Goal: Navigation & Orientation: Find specific page/section

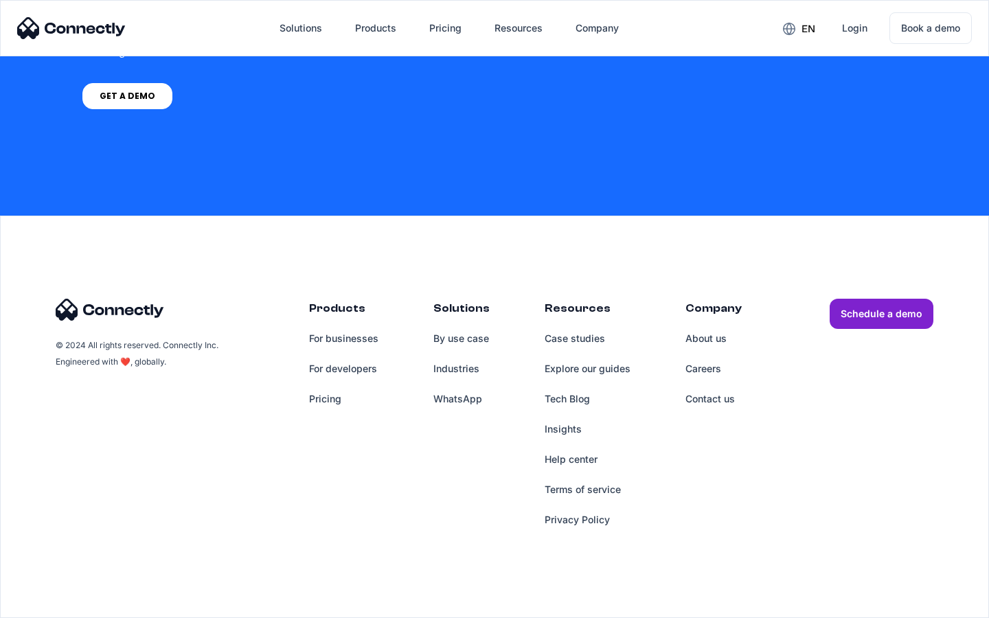
scroll to position [5664, 0]
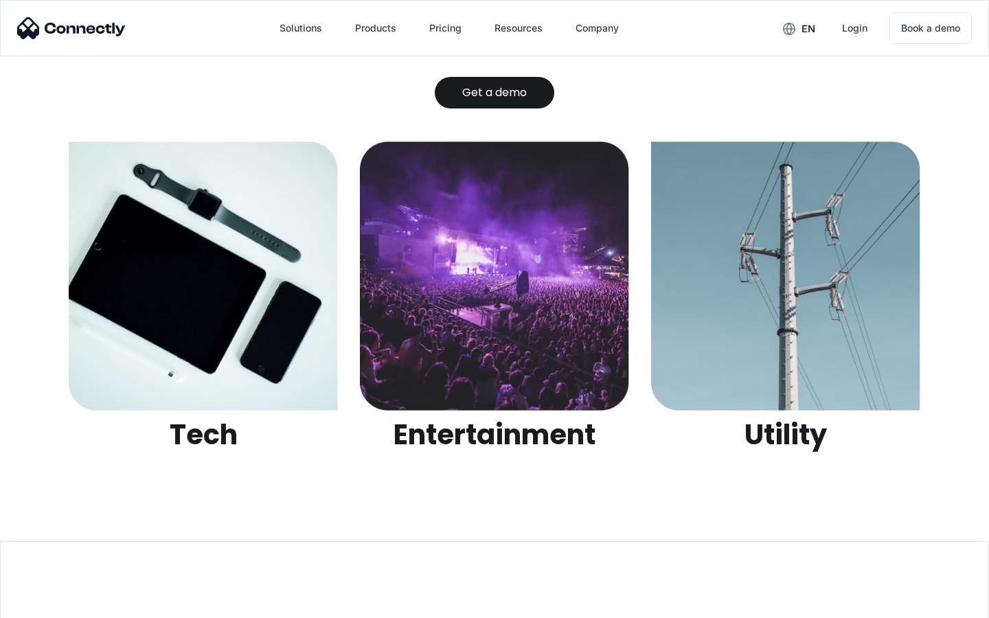
scroll to position [4335, 0]
